Goal: Navigation & Orientation: Find specific page/section

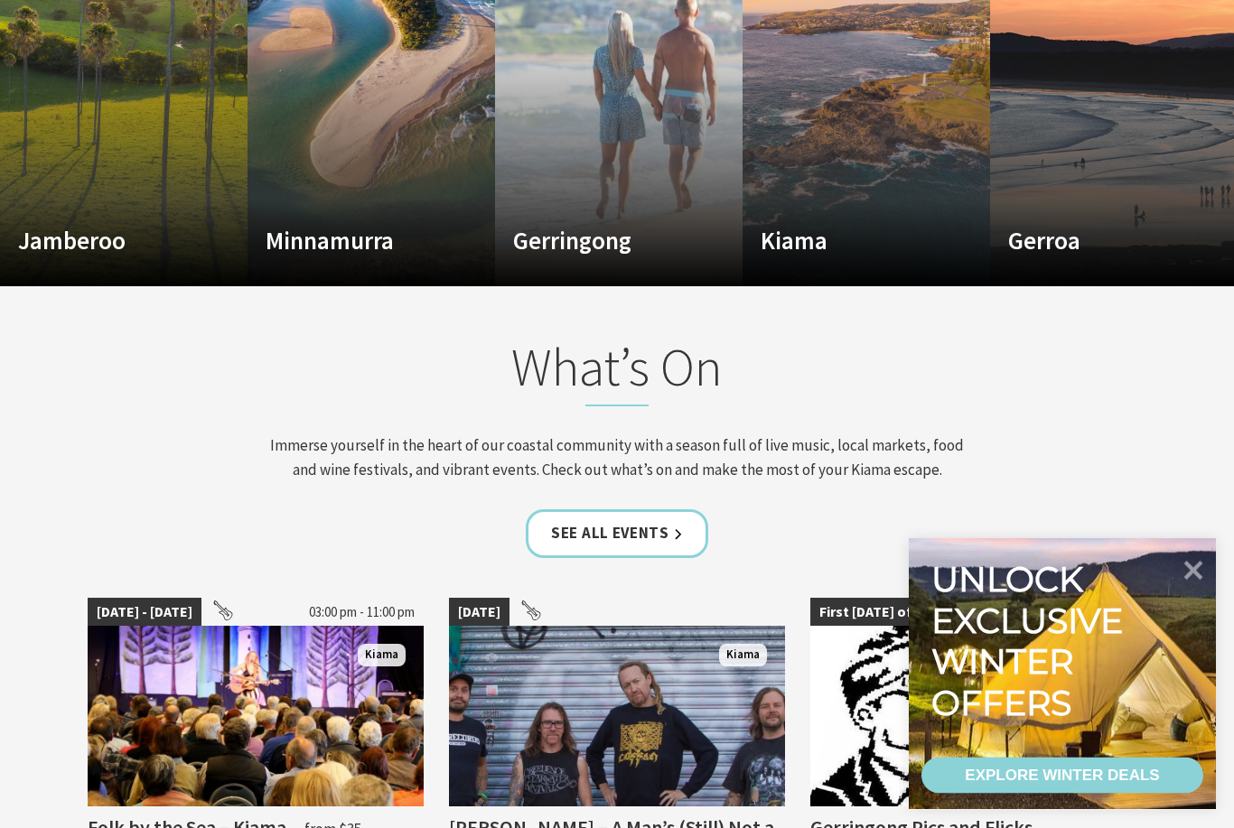
scroll to position [1474, 0]
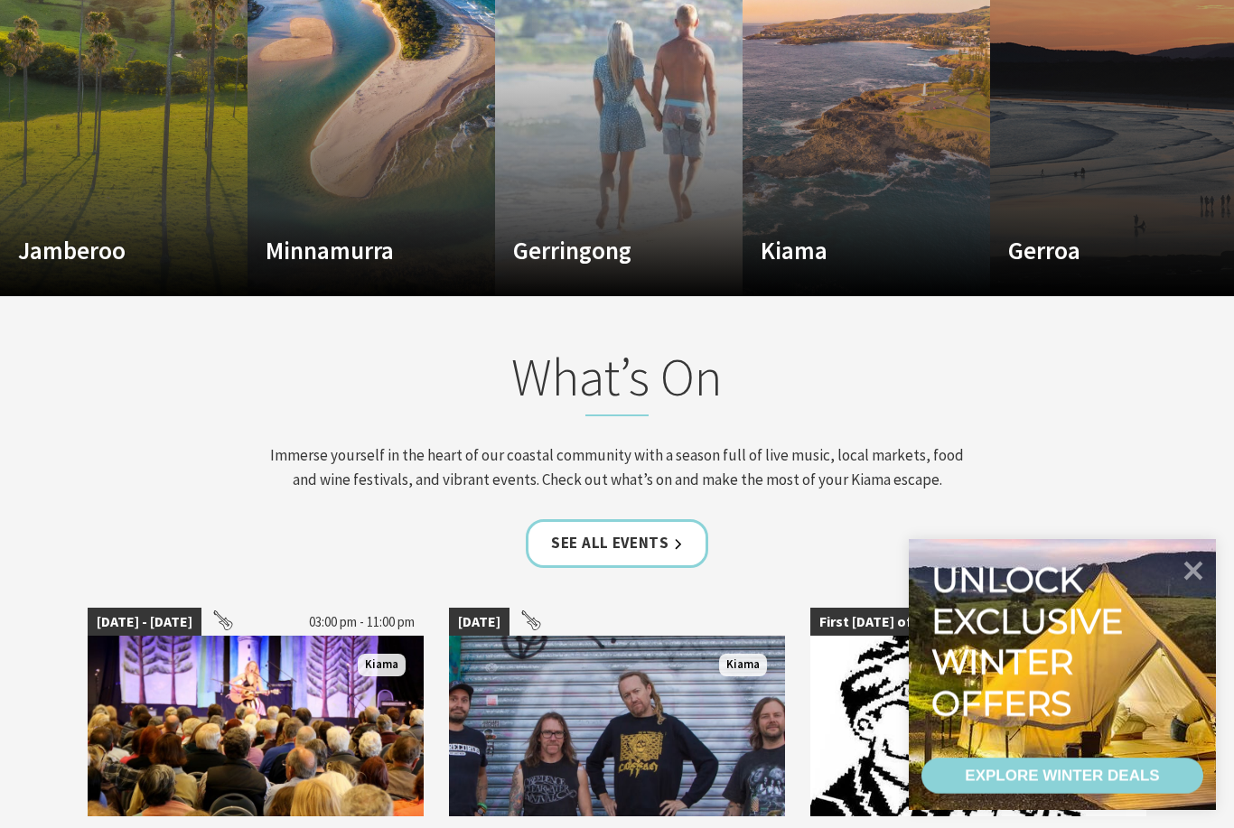
click at [1104, 243] on link "Custom Image Used Gerroa Watch your worries drift away Read More Gerroa" at bounding box center [1113, 79] width 247 height 433
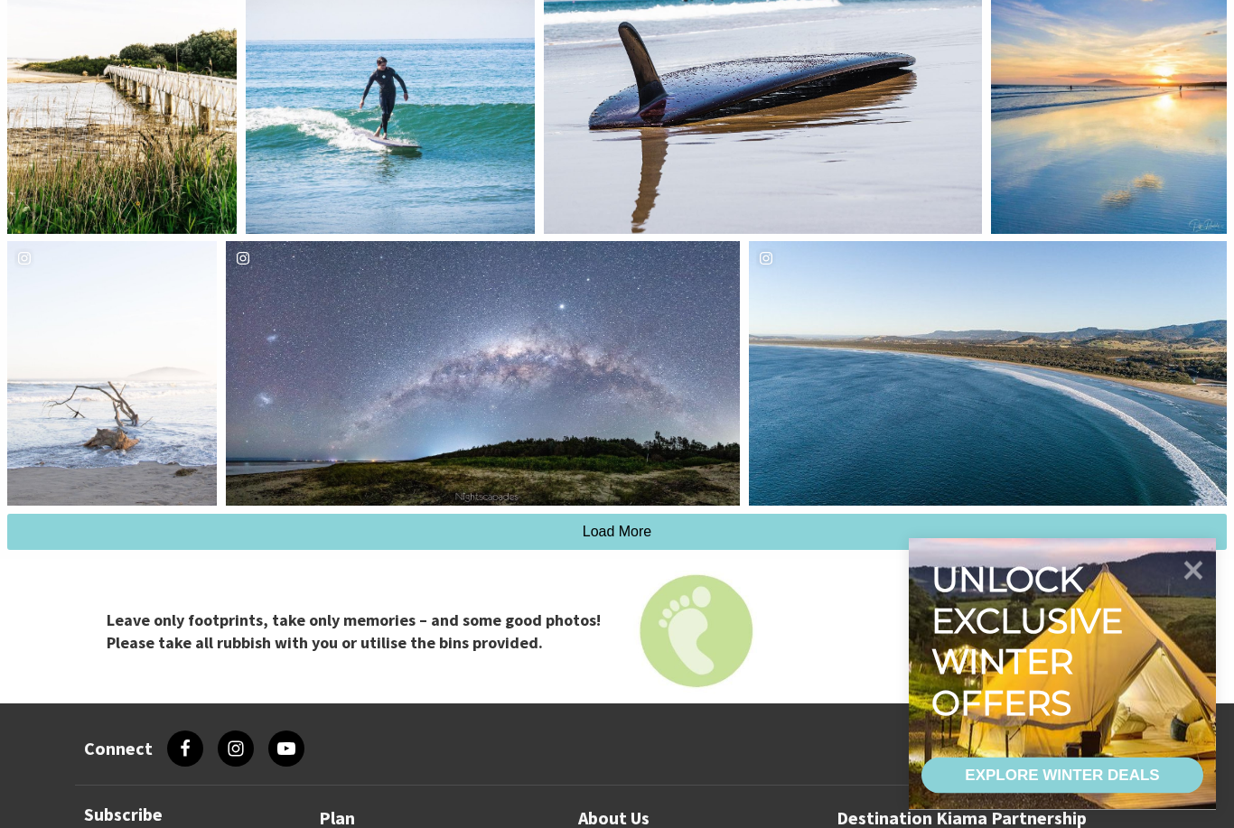
scroll to position [4701, 0]
click at [337, 474] on div "nightscapades" at bounding box center [483, 373] width 514 height 265
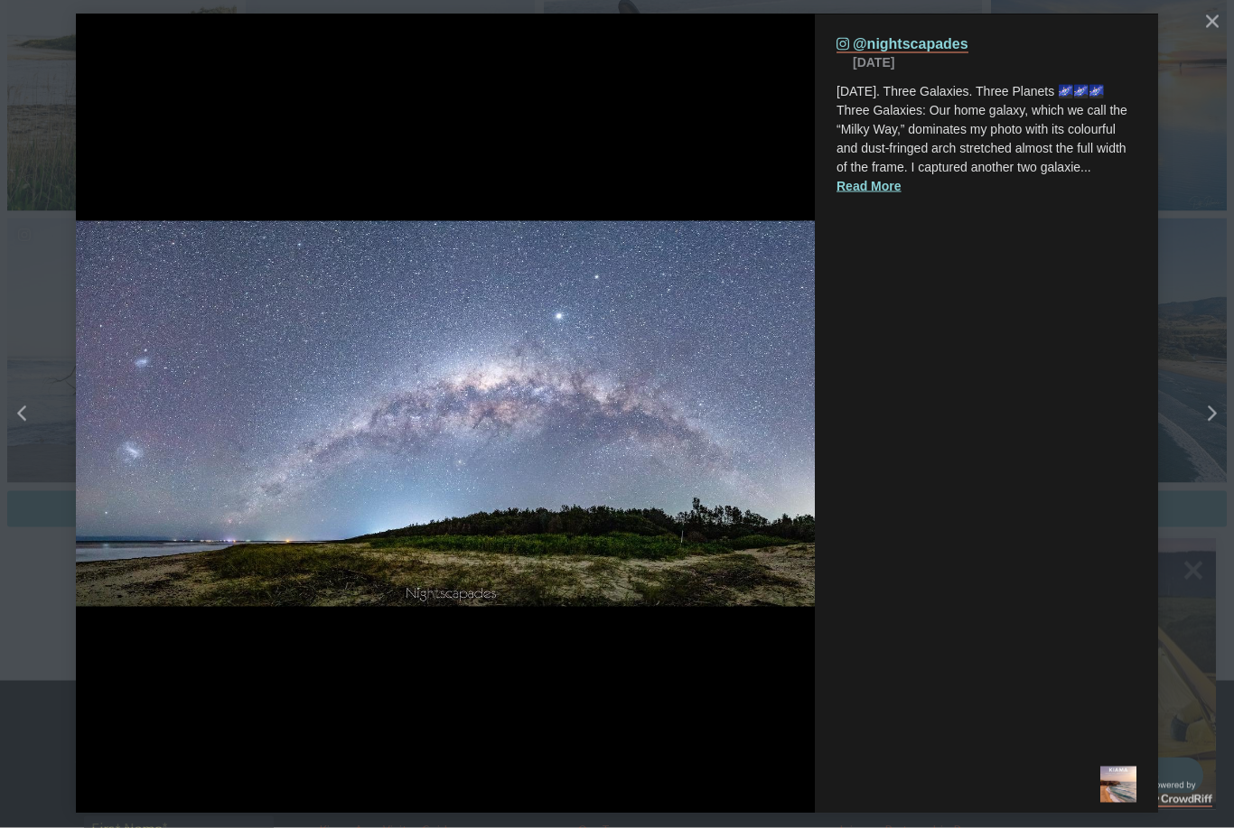
scroll to position [4734, 0]
click at [17, 423] on icon "Left" at bounding box center [21, 414] width 9 height 16
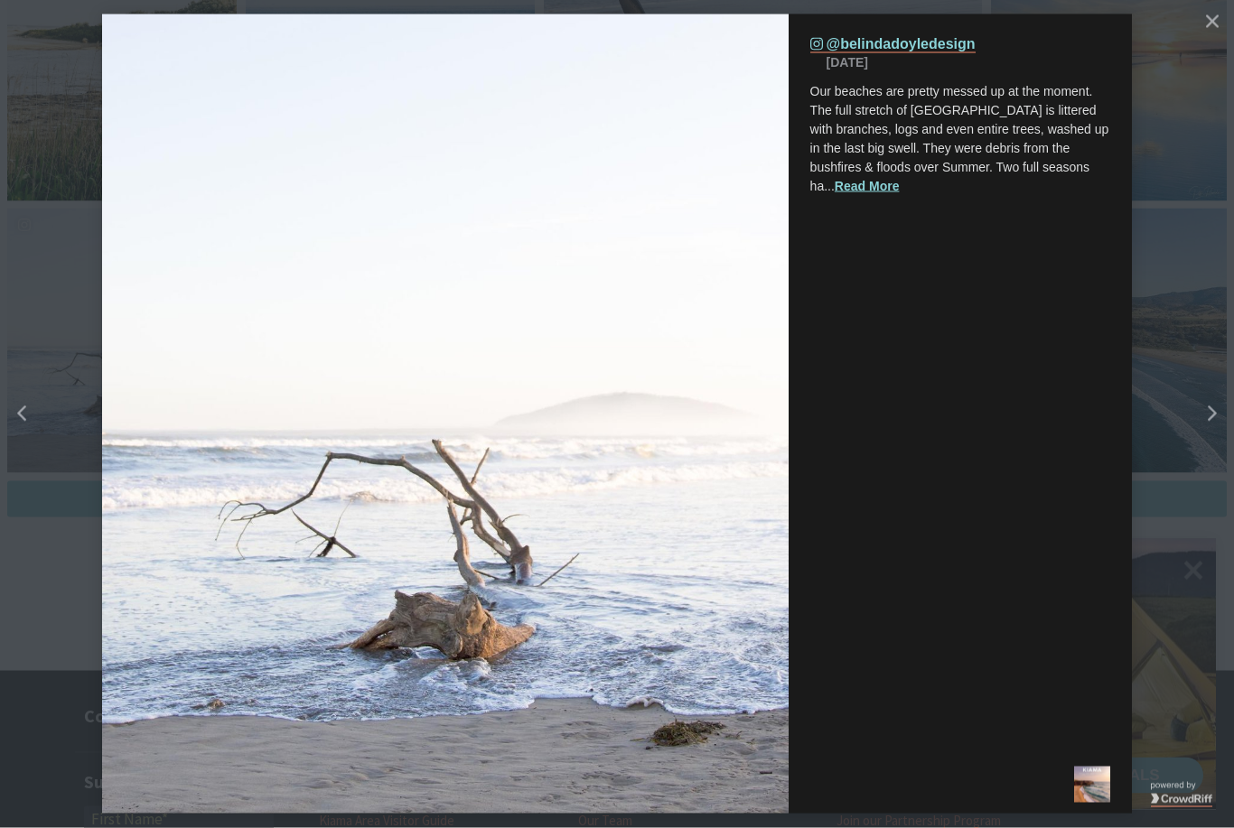
scroll to position [4735, 0]
click at [1215, 23] on icon "Close" at bounding box center [1212, 21] width 13 height 13
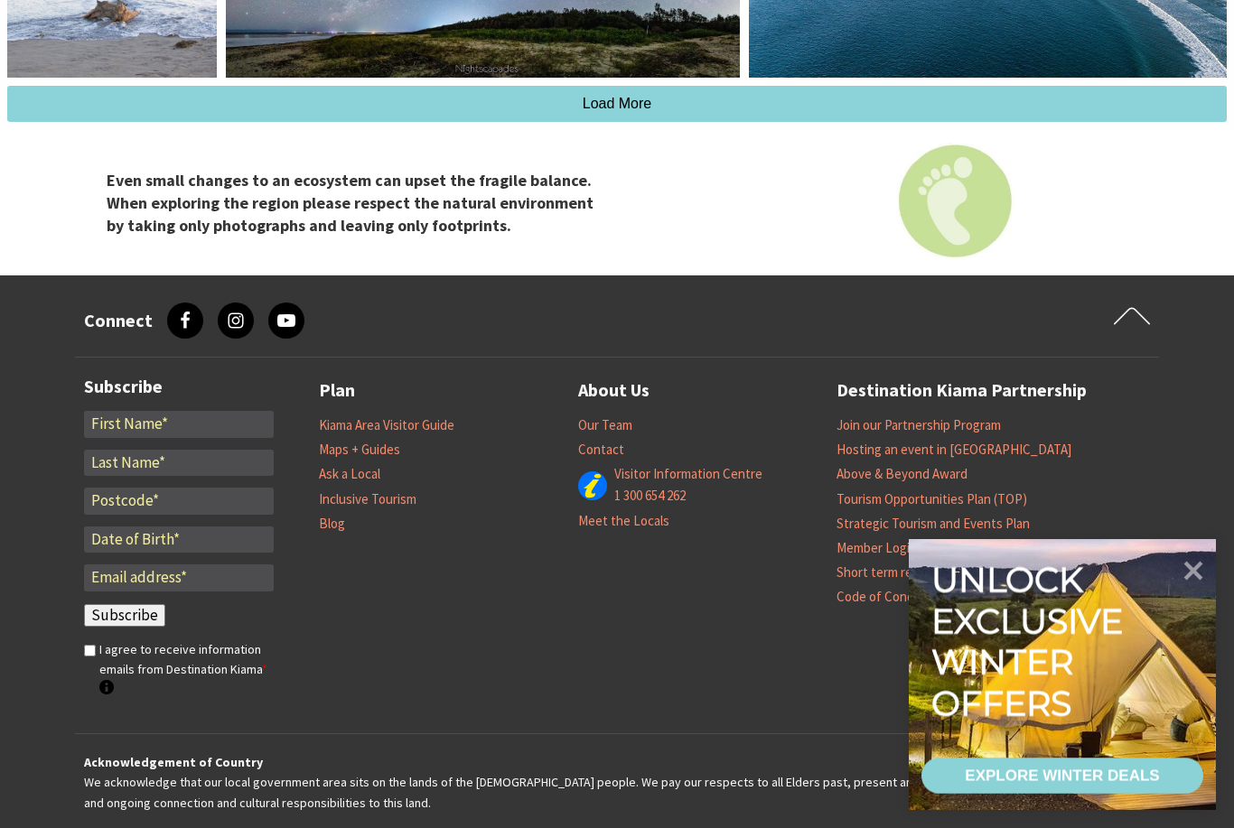
scroll to position [5174, 0]
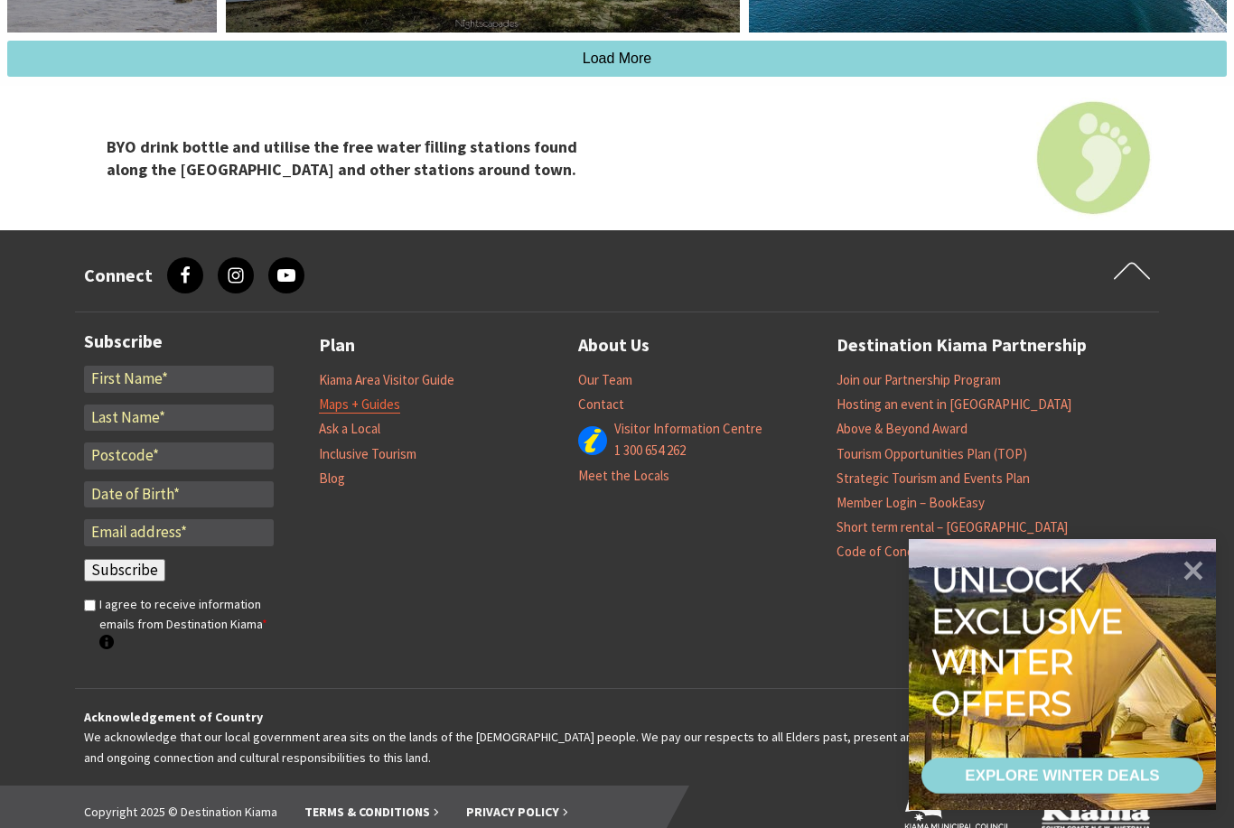
click at [339, 414] on link "Maps + Guides" at bounding box center [359, 405] width 81 height 18
